Goal: Check status: Check status

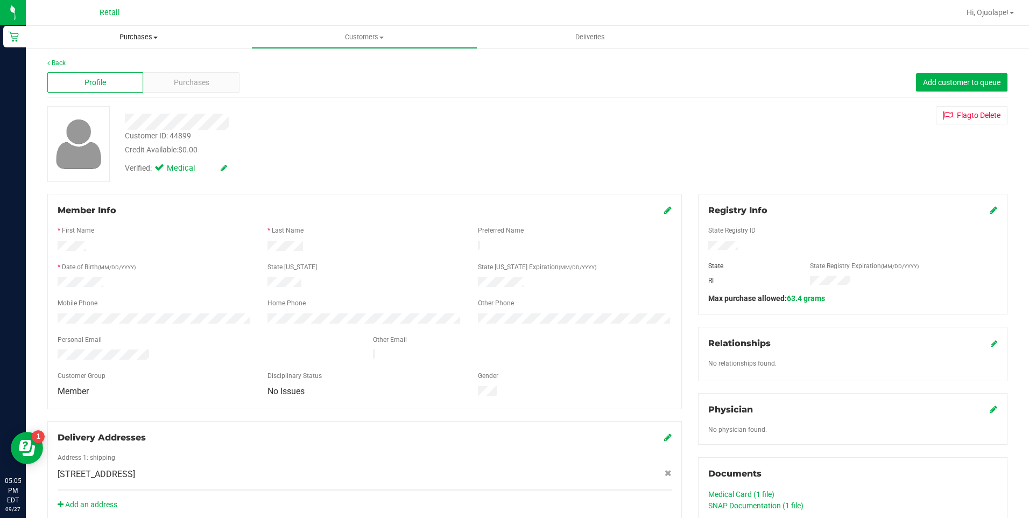
drag, startPoint x: 131, startPoint y: 47, endPoint x: 130, endPoint y: 37, distance: 10.8
click at [131, 47] on uib-tab-heading "Purchases Summary of purchases Fulfillment All purchases" at bounding box center [139, 37] width 226 height 23
click at [129, 36] on span "Purchases" at bounding box center [139, 37] width 226 height 10
click at [135, 29] on uib-tab-heading "Purchases Summary of purchases Fulfillment All purchases" at bounding box center [139, 37] width 226 height 23
click at [136, 40] on span "Purchases" at bounding box center [139, 37] width 226 height 10
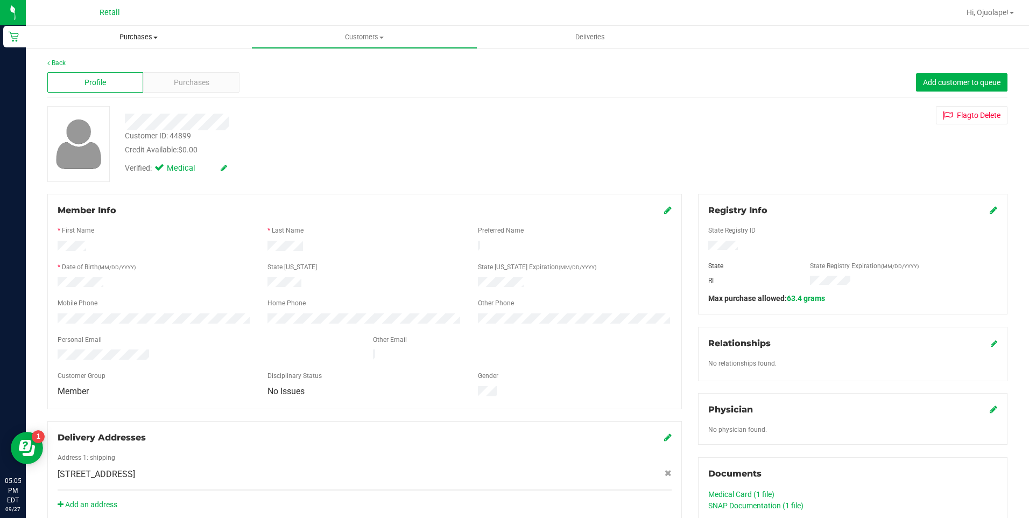
click at [130, 40] on span "Purchases" at bounding box center [139, 37] width 226 height 10
click at [116, 68] on span "Summary of purchases" at bounding box center [81, 64] width 110 height 9
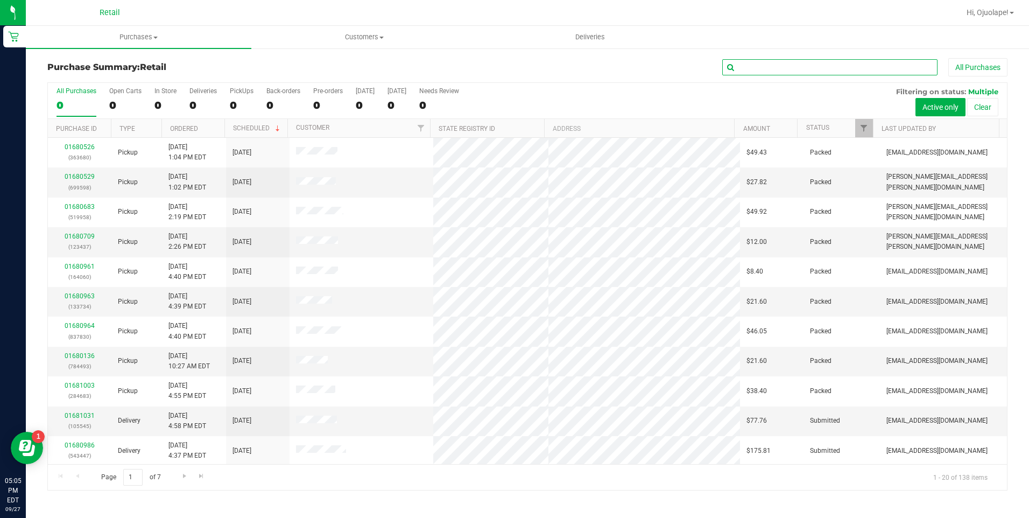
click at [754, 66] on input "text" at bounding box center [829, 67] width 215 height 16
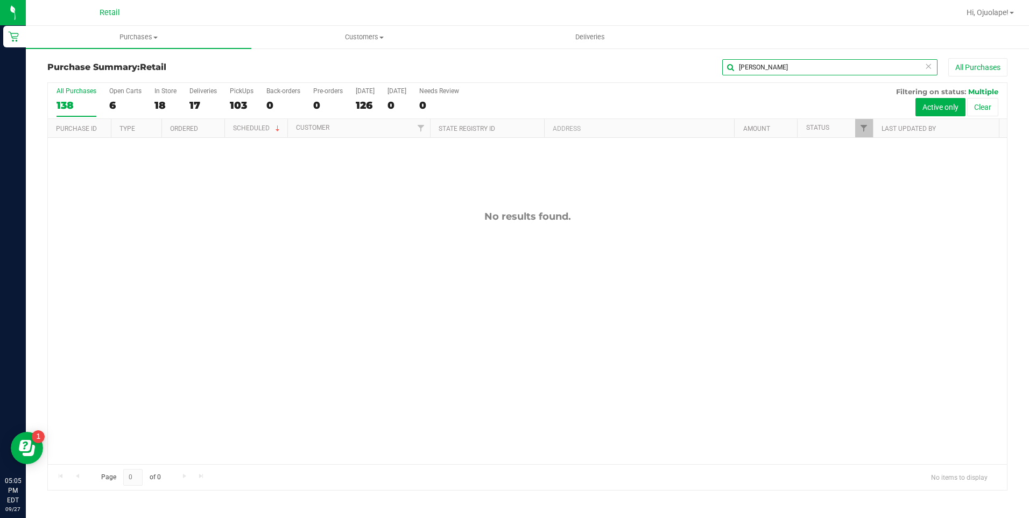
click at [793, 66] on input "[PERSON_NAME]" at bounding box center [829, 67] width 215 height 16
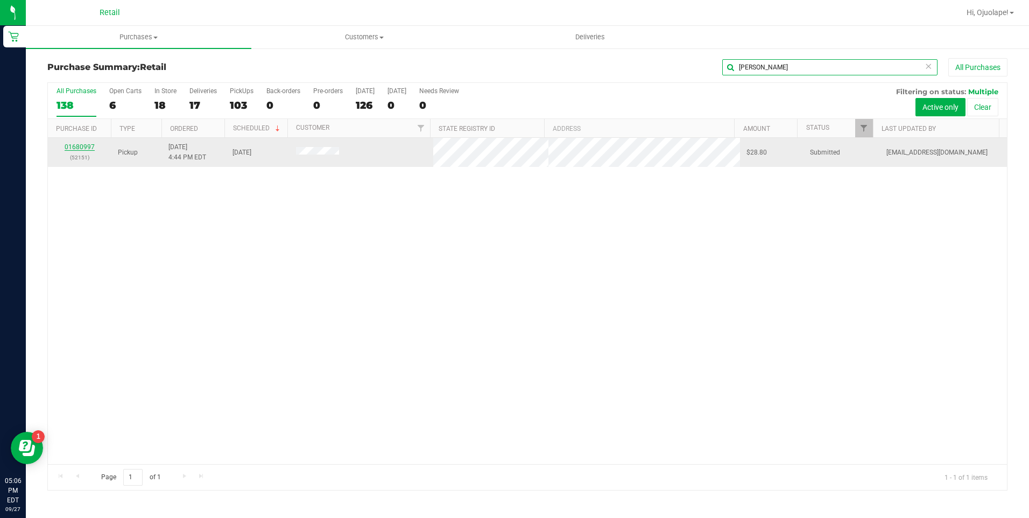
type input "[PERSON_NAME]"
click at [85, 147] on link "01680997" at bounding box center [80, 147] width 30 height 8
